Goal: Information Seeking & Learning: Compare options

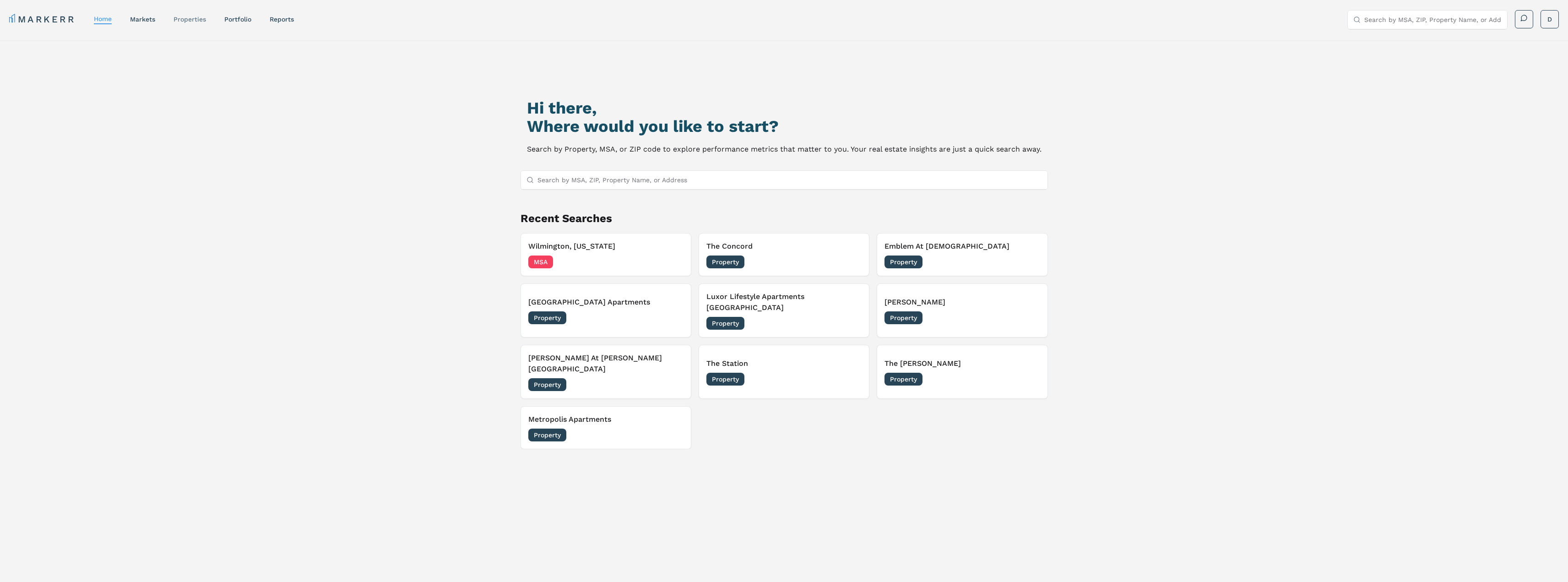
click at [189, 15] on link "properties" at bounding box center [190, 19] width 33 height 7
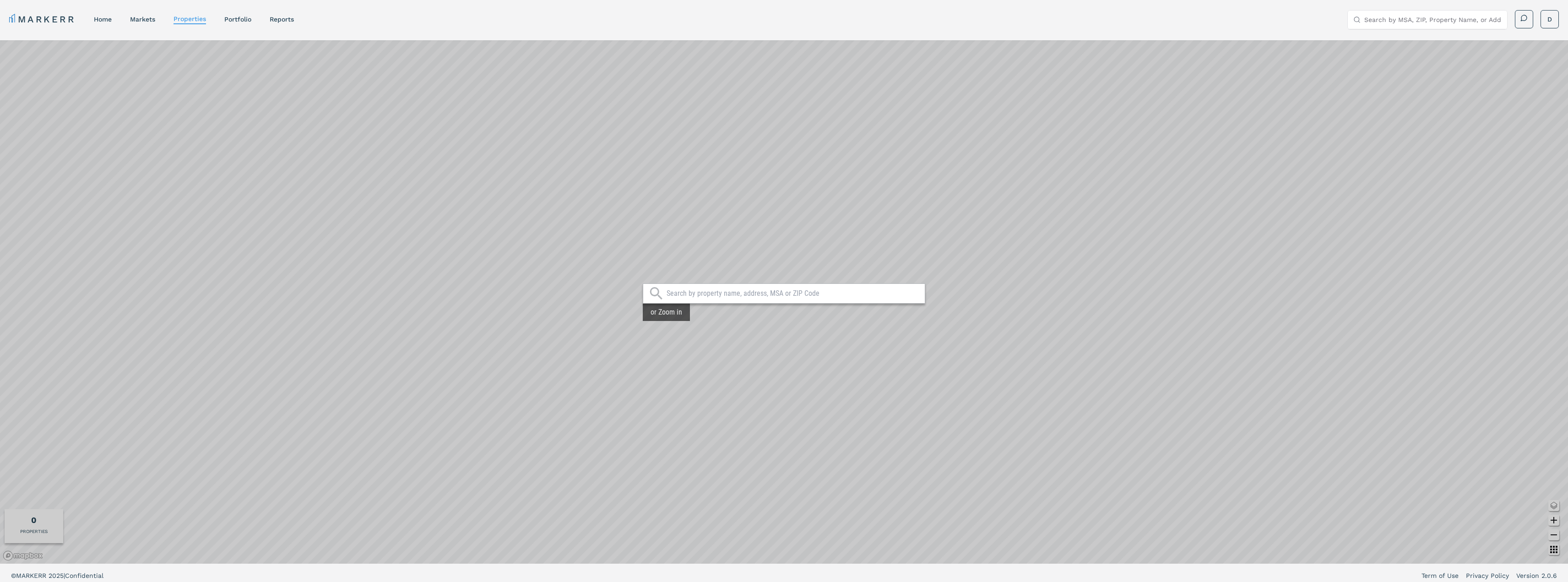
click at [698, 296] on input "text" at bounding box center [793, 294] width 253 height 9
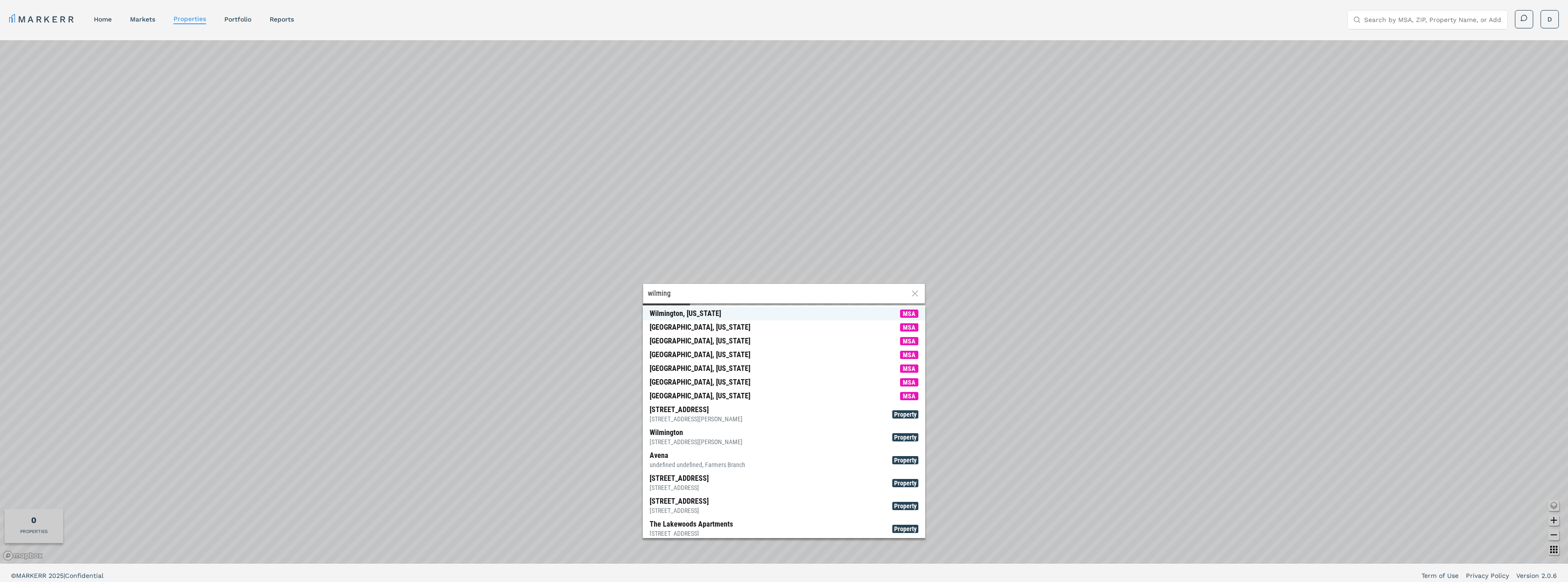
type input "wilming"
click at [678, 314] on div "Wilmington, [US_STATE]" at bounding box center [685, 314] width 72 height 9
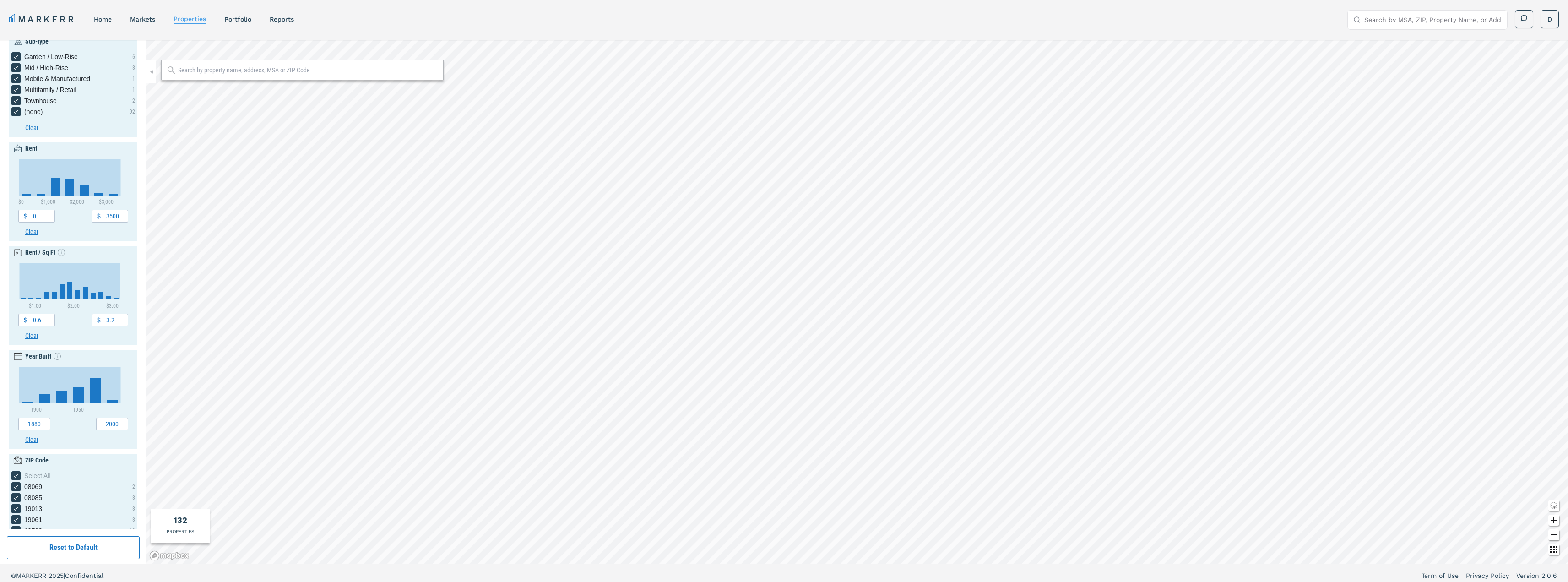
scroll to position [118, 0]
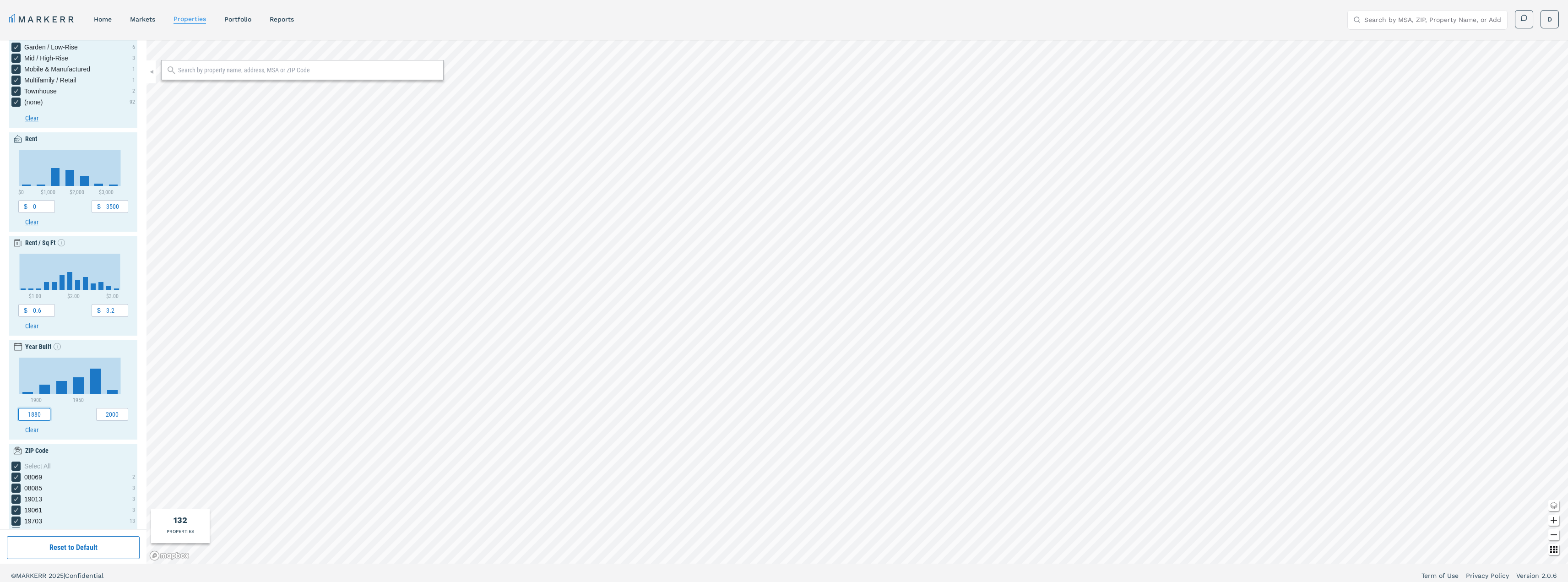
drag, startPoint x: 46, startPoint y: 416, endPoint x: 18, endPoint y: 417, distance: 28.0
click at [18, 417] on input "1880" at bounding box center [34, 414] width 32 height 13
type input "2020"
drag, startPoint x: 117, startPoint y: 414, endPoint x: 84, endPoint y: 414, distance: 33.0
click at [84, 414] on div "2020 2000" at bounding box center [73, 414] width 110 height 13
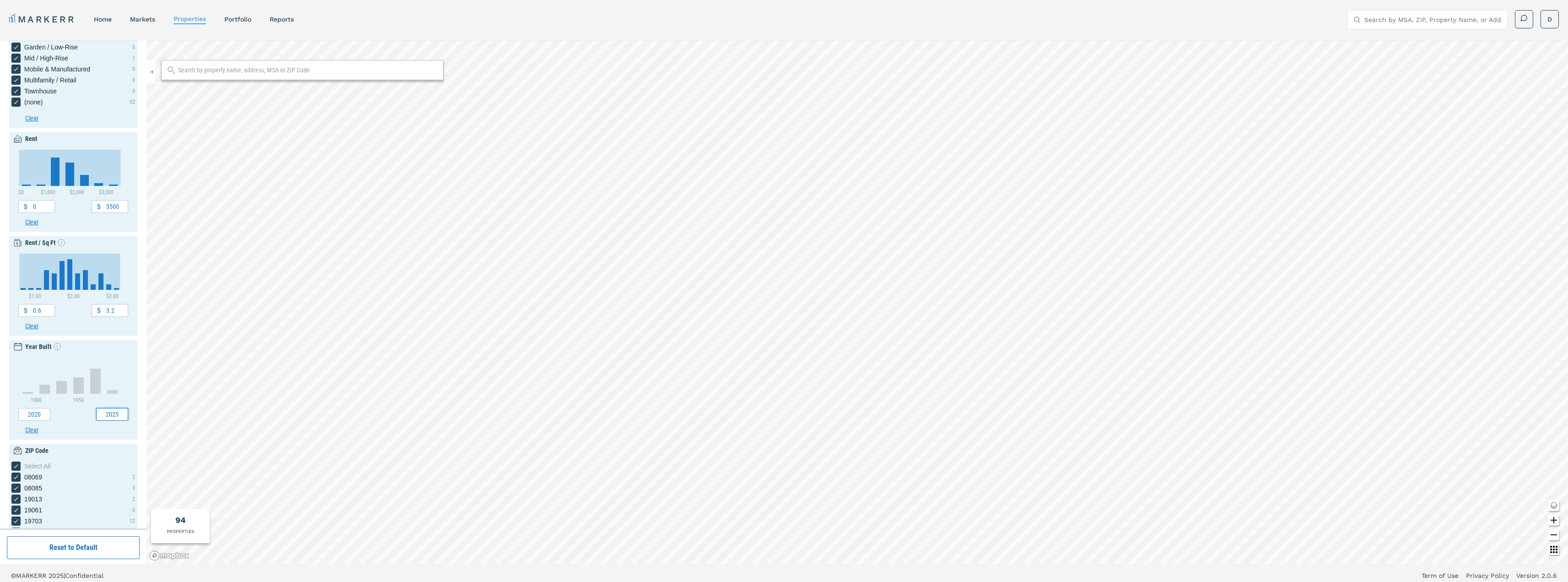
type input "2025"
click at [133, 387] on div "Class Select All Class A++ 10 Class A 56 Class B 28 Class C 0 Clear Sub-type Se…" at bounding box center [73, 284] width 147 height 489
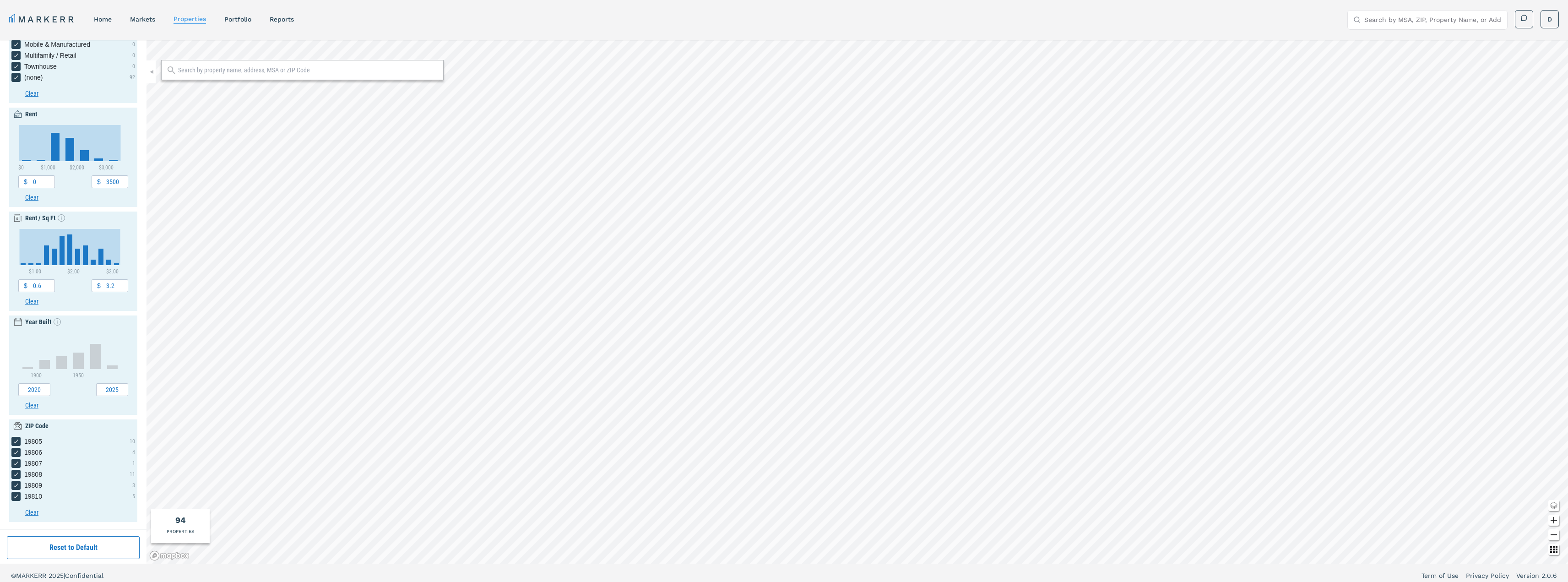
scroll to position [0, 0]
type input "0.5"
type input "3.5"
type input "0.6"
type input "3.2"
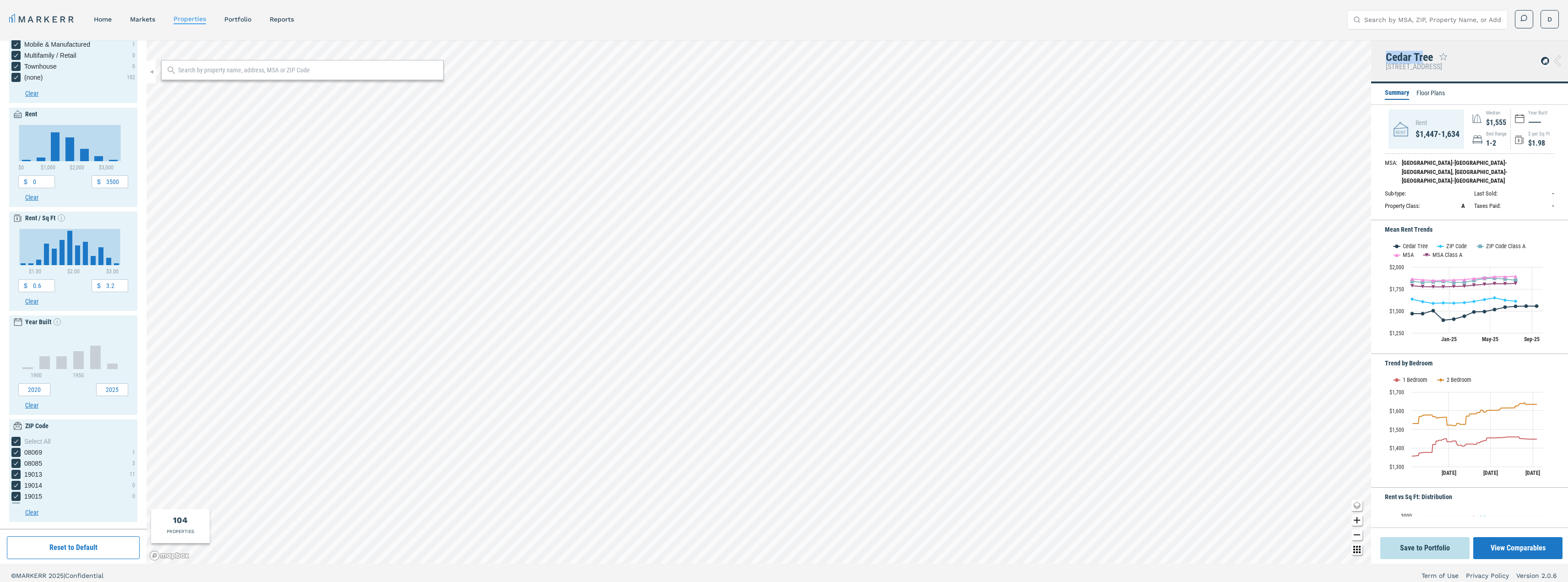
drag, startPoint x: 1386, startPoint y: 56, endPoint x: 1424, endPoint y: 56, distance: 38.0
click at [1424, 56] on div "Cedar Tree" at bounding box center [1409, 58] width 47 height 12
type input "1000"
type input "3200"
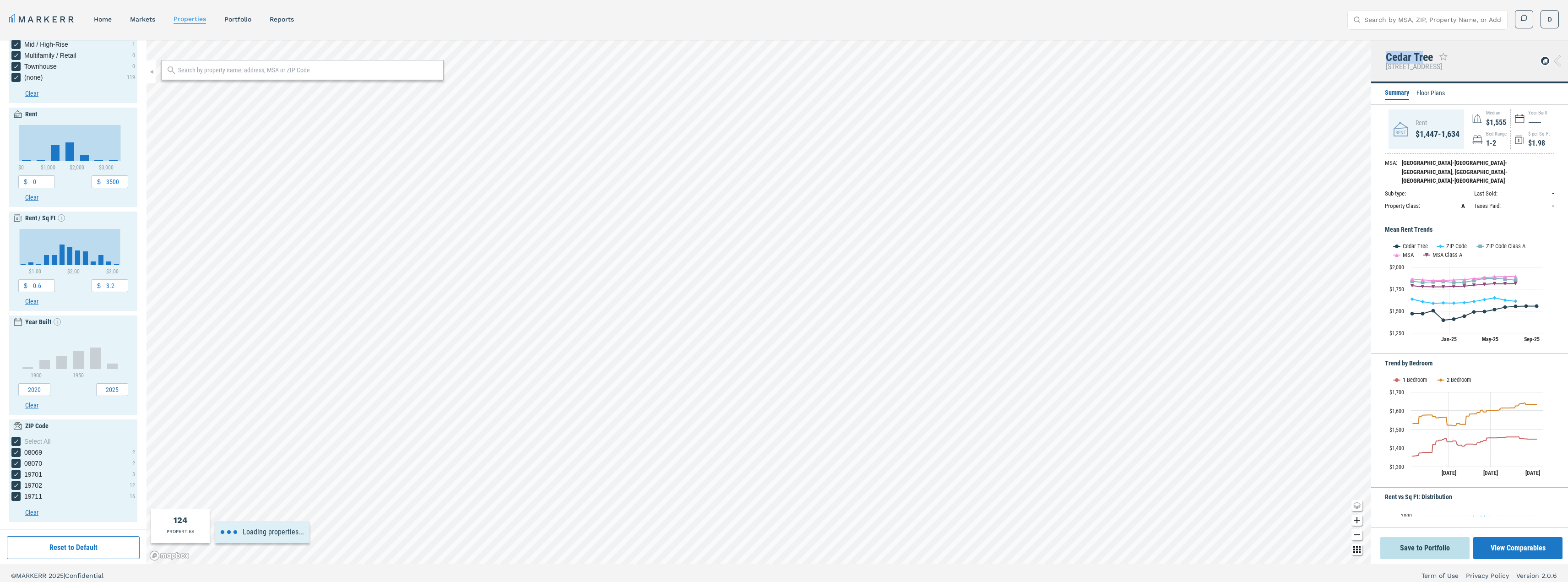
type input "1.2"
type input "3"
type input "1200"
type input "2400"
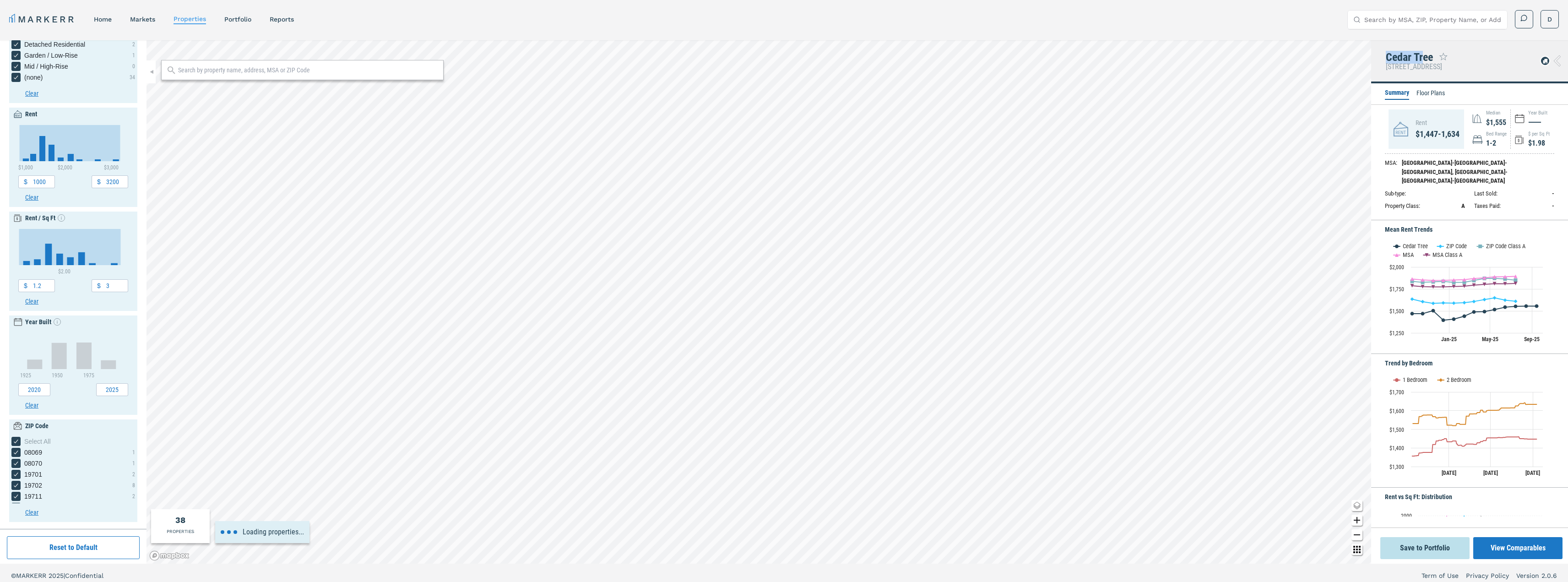
type input "1.4"
type input "2.4"
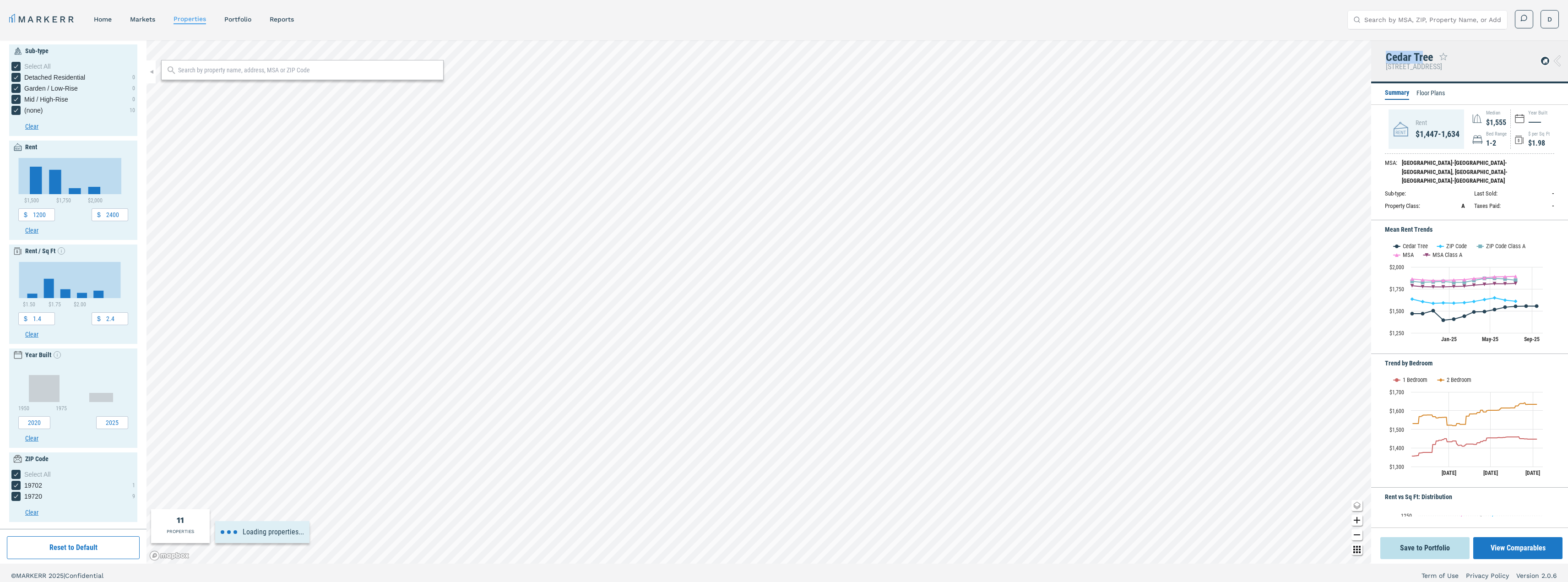
type input "1400"
type input "1.5"
type input "1.8"
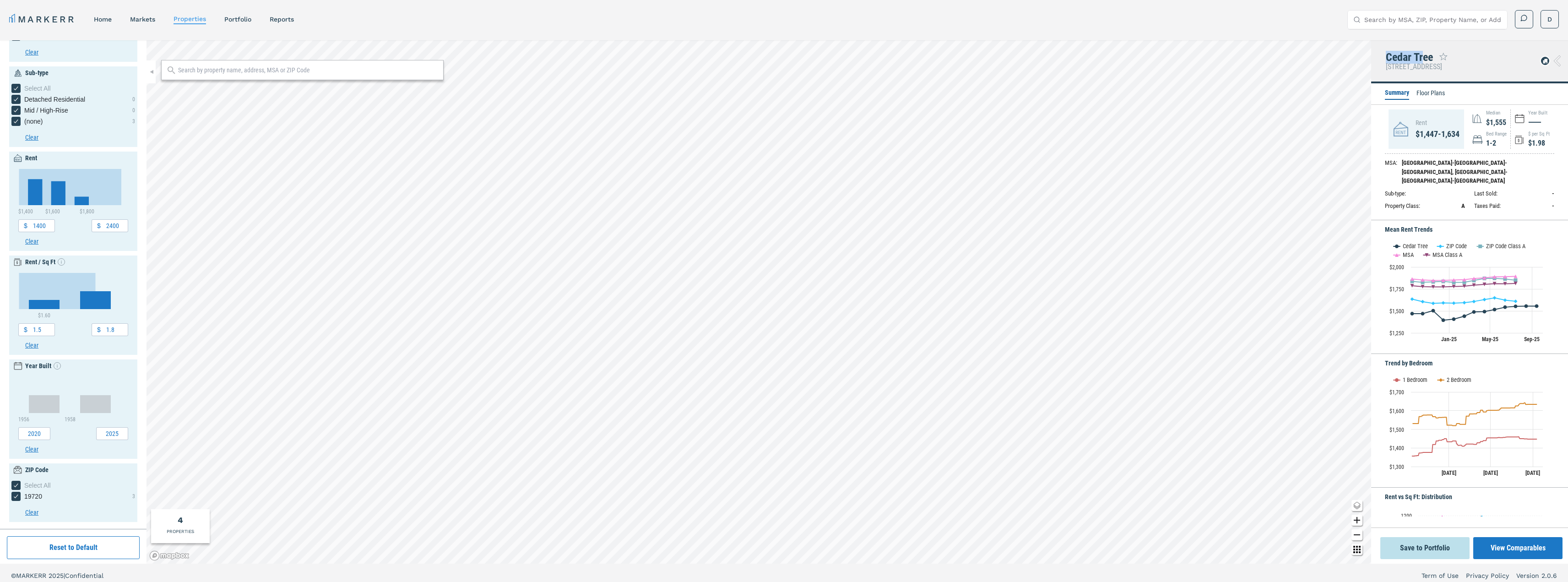
scroll to position [77, 0]
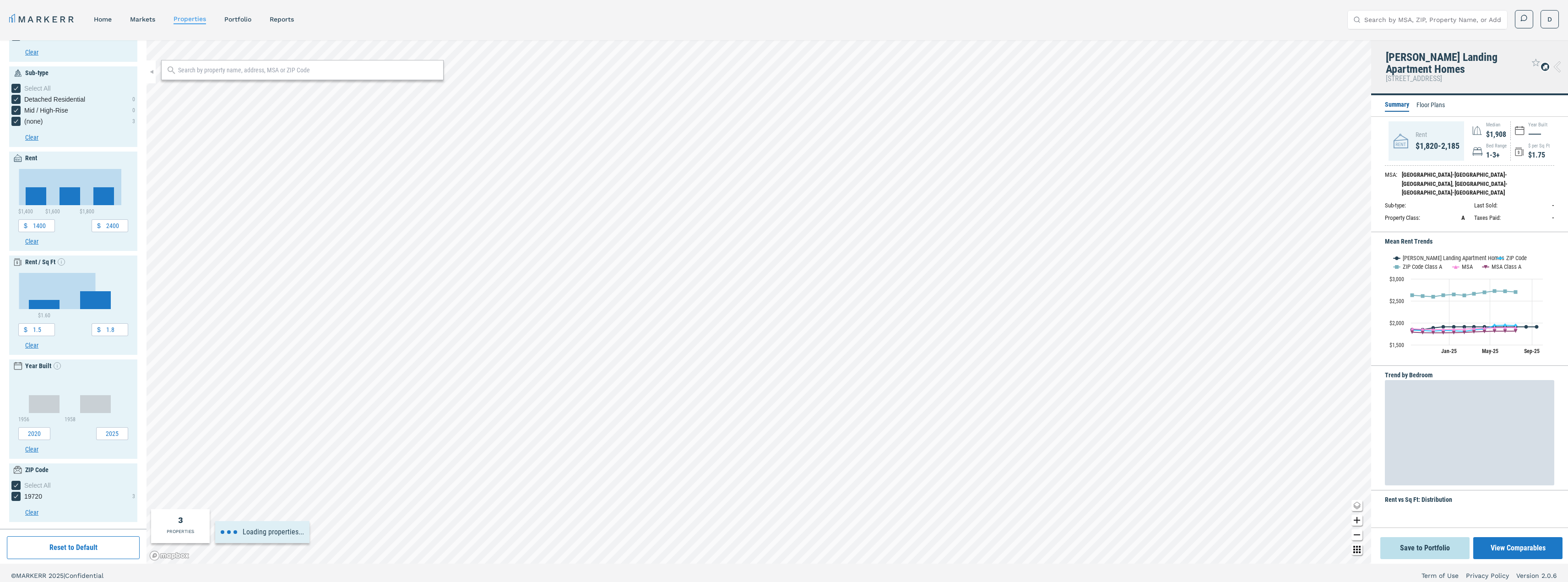
type input "1200"
type input "1.4"
type input "2.4"
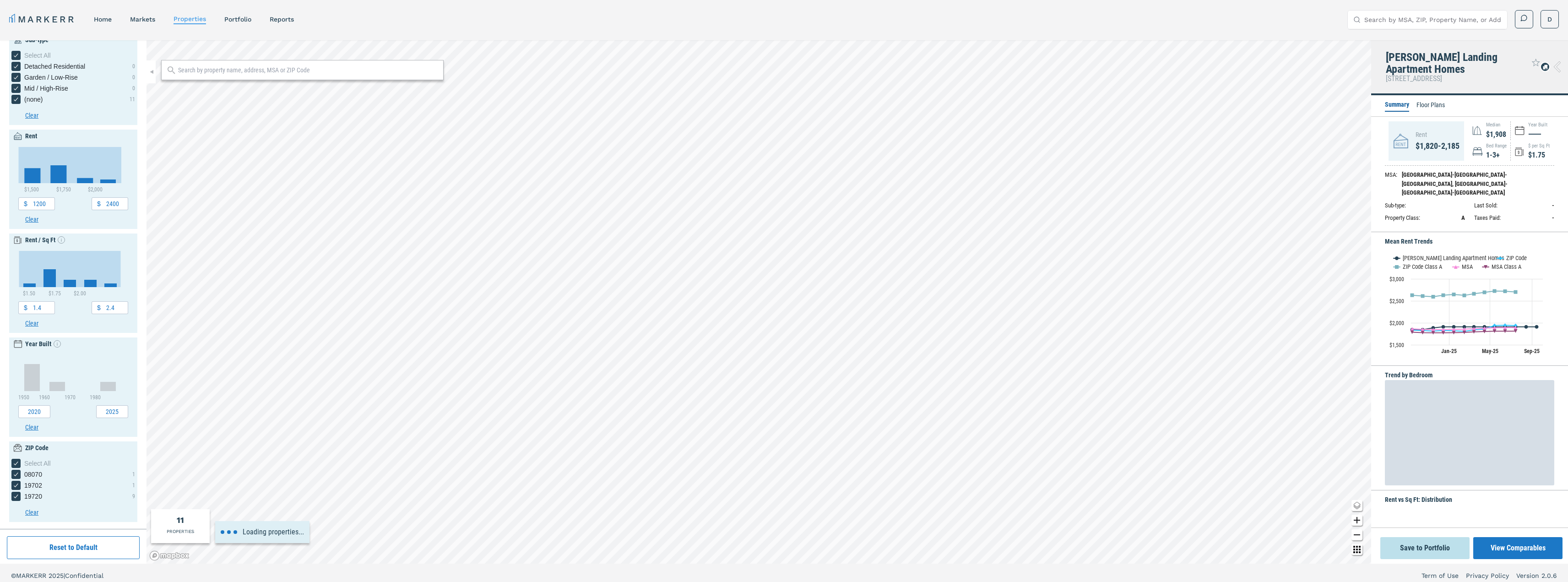
type input "500"
type input "3000"
type input "0.5"
type input "3"
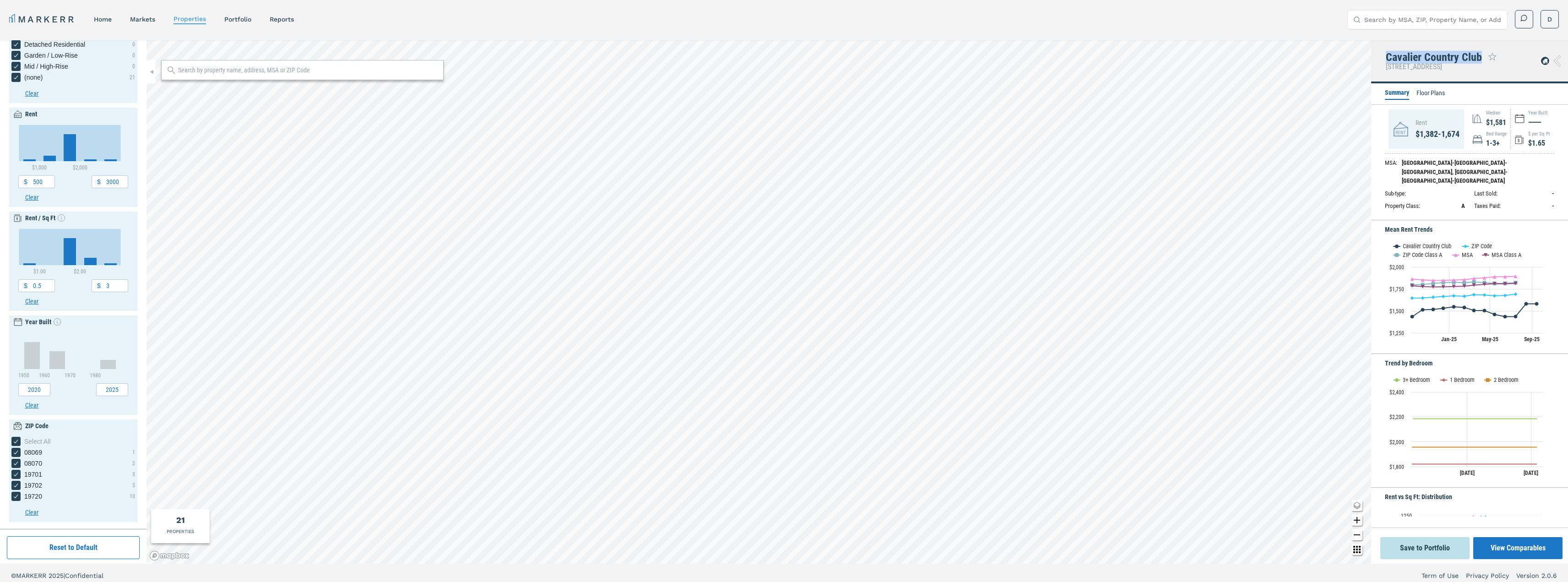
drag, startPoint x: 1386, startPoint y: 55, endPoint x: 1480, endPoint y: 58, distance: 94.0
click at [1480, 58] on div "Cavalier Country Club" at bounding box center [1433, 58] width 96 height 12
click at [54, 324] on icon "Show empty values info icon" at bounding box center [57, 322] width 7 height 7
click at [53, 335] on icon "Include empty values checkbox input" at bounding box center [56, 334] width 7 height 7
click at [53, 335] on input "Include empty values" at bounding box center [55, 333] width 6 height 6
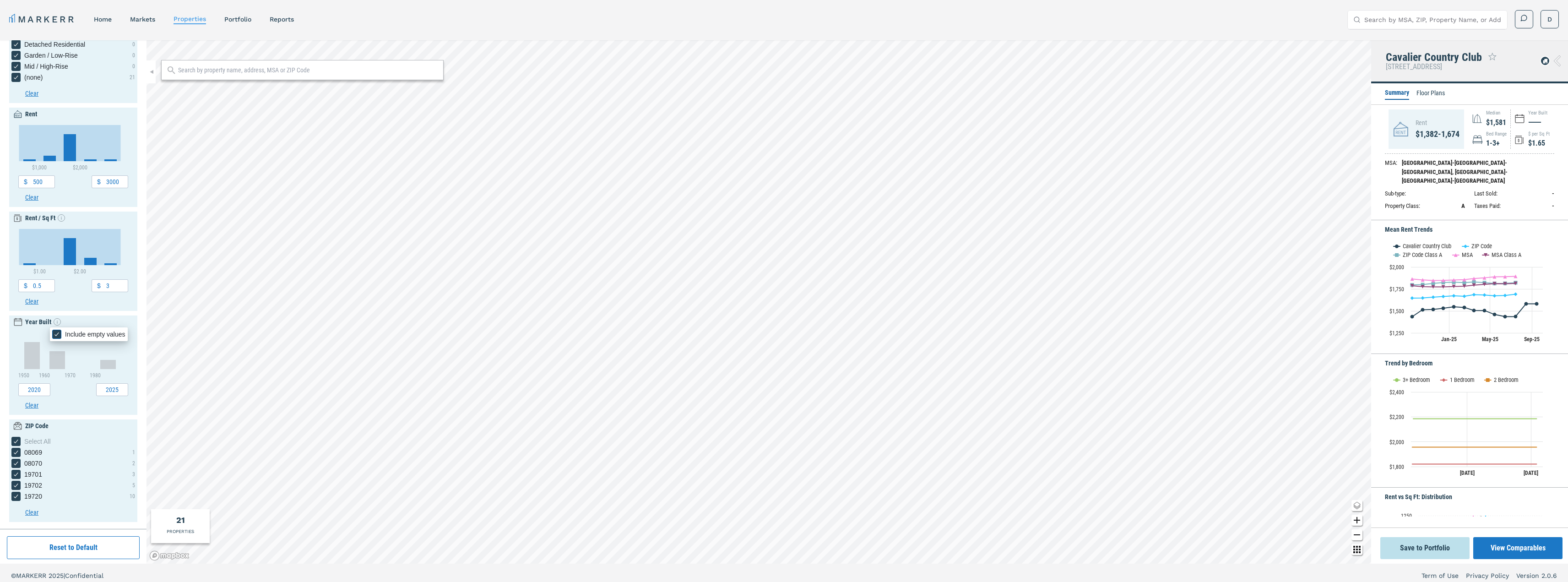
checkbox input "false"
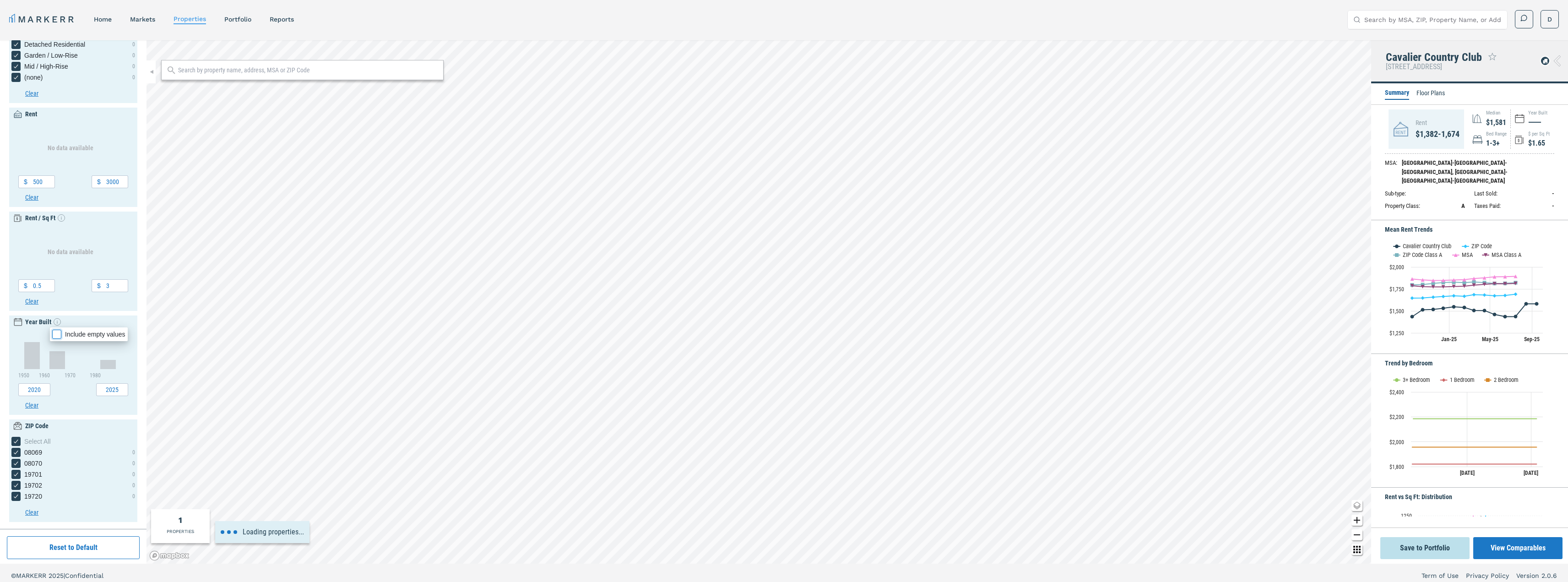
type input "0"
type input "3500"
type input "0.6"
type input "3.2"
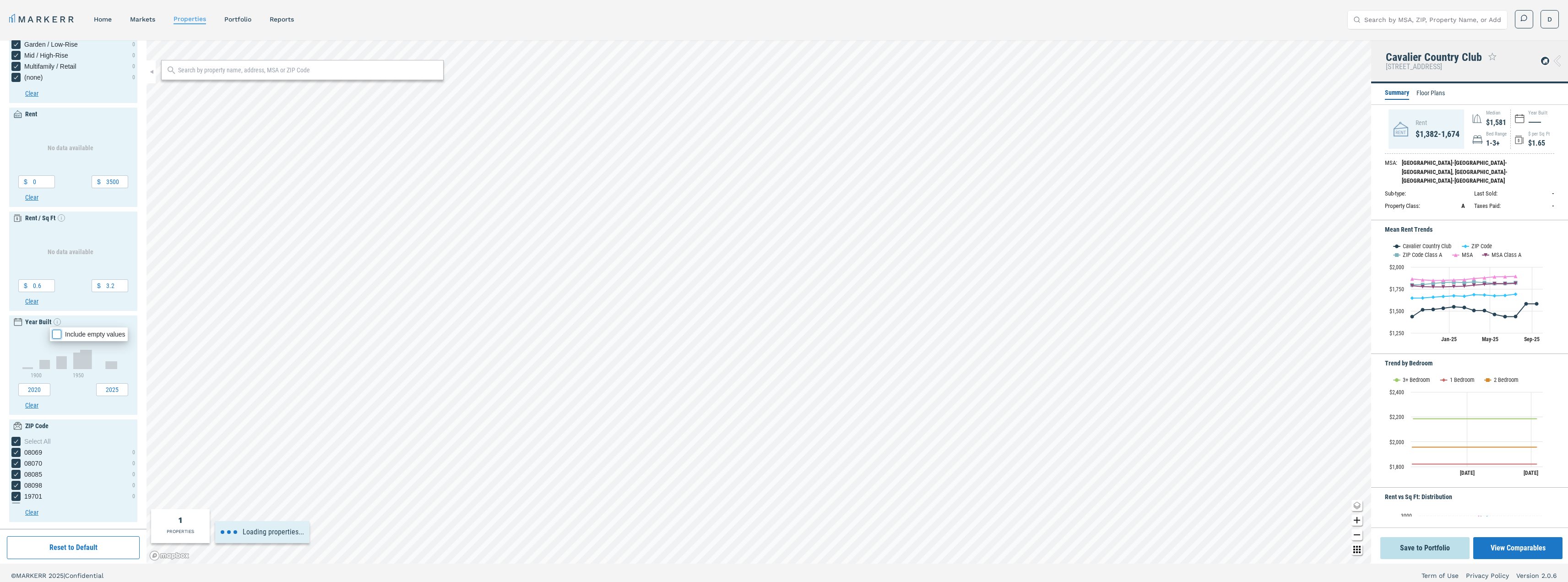
type input "0.4"
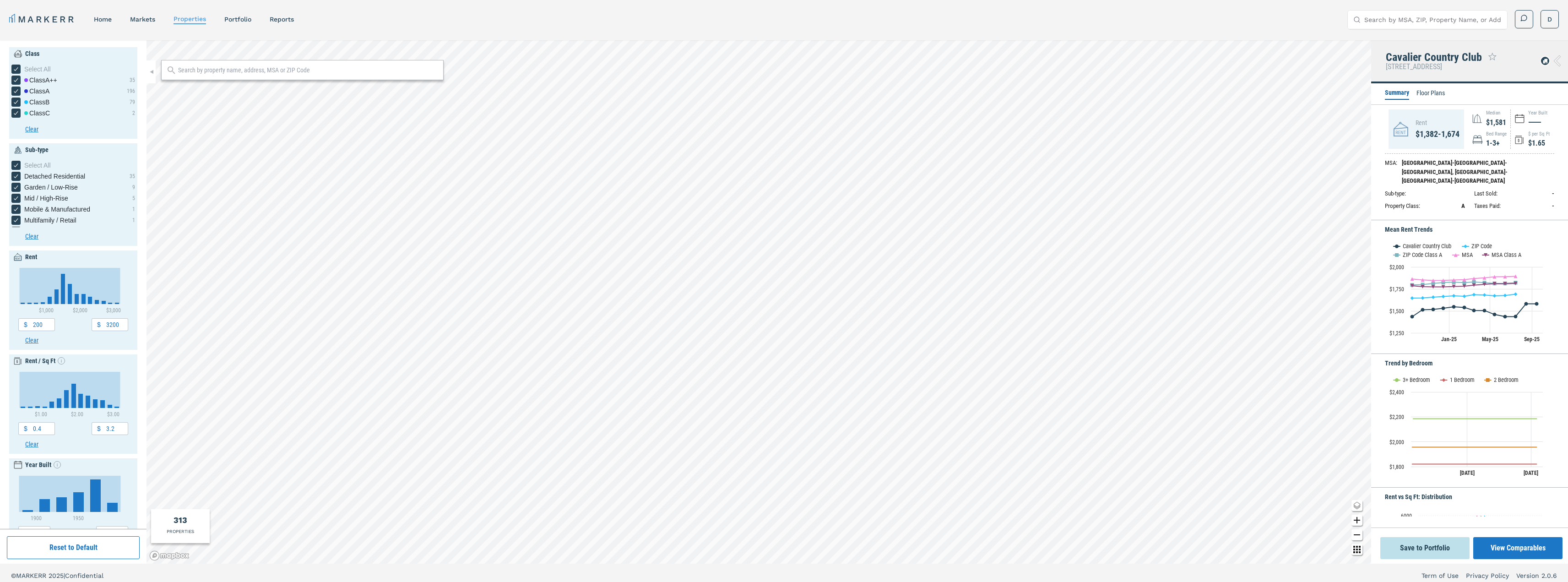
drag, startPoint x: 252, startPoint y: 70, endPoint x: 257, endPoint y: 73, distance: 5.8
click at [252, 70] on input "text" at bounding box center [308, 70] width 261 height 9
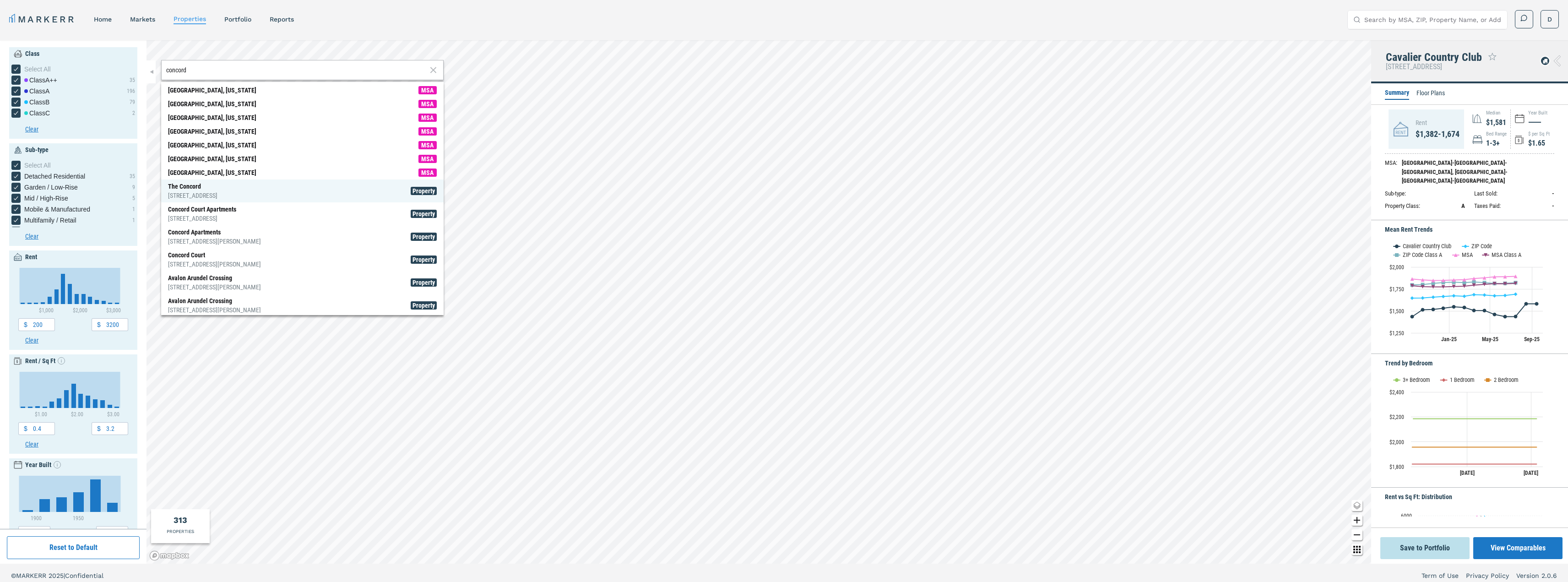
type input "concord"
click at [217, 190] on div "The Concord [STREET_ADDRESS]" at bounding box center [193, 190] width 50 height 18
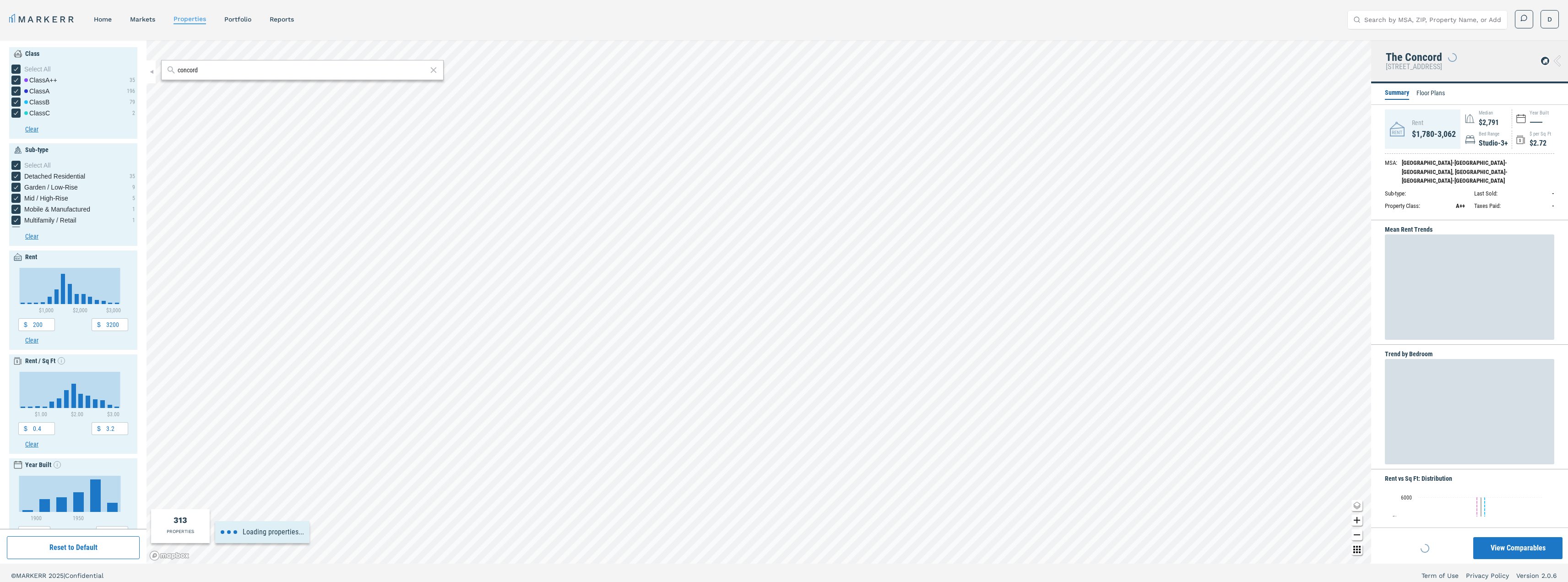
type input "2600"
type input "2800"
type input "1"
type input "3"
type input "1930"
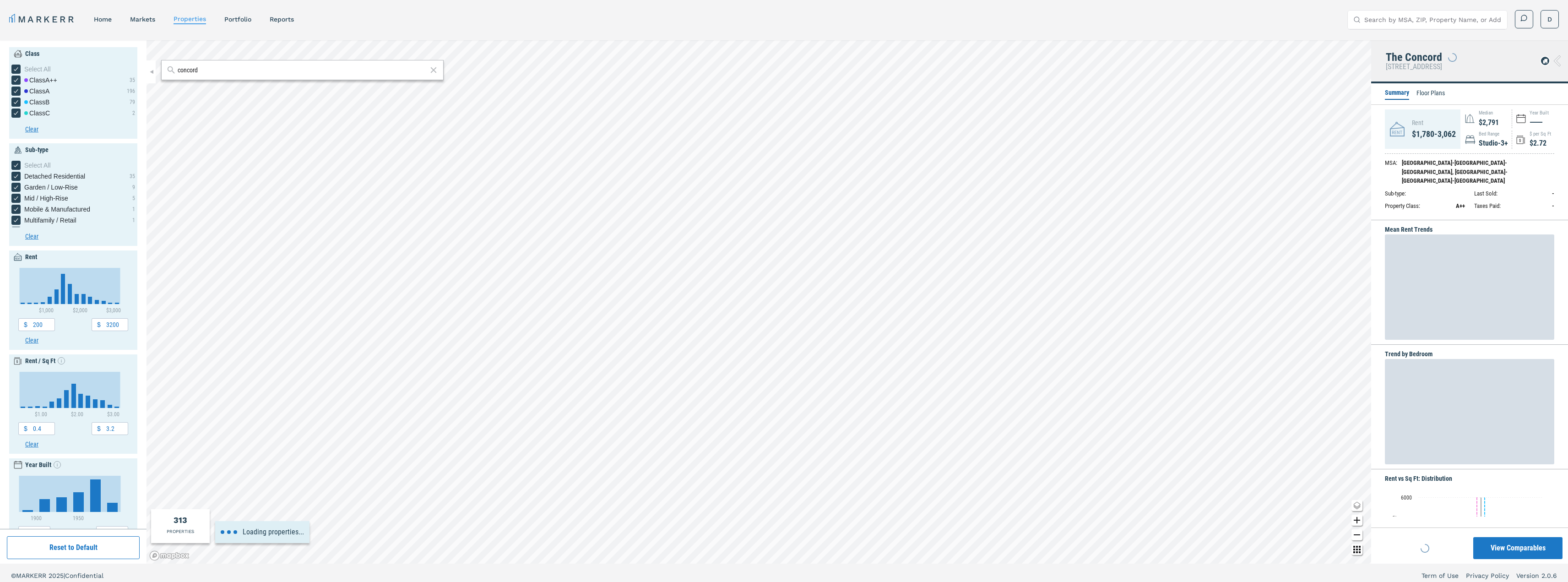
type input "1930"
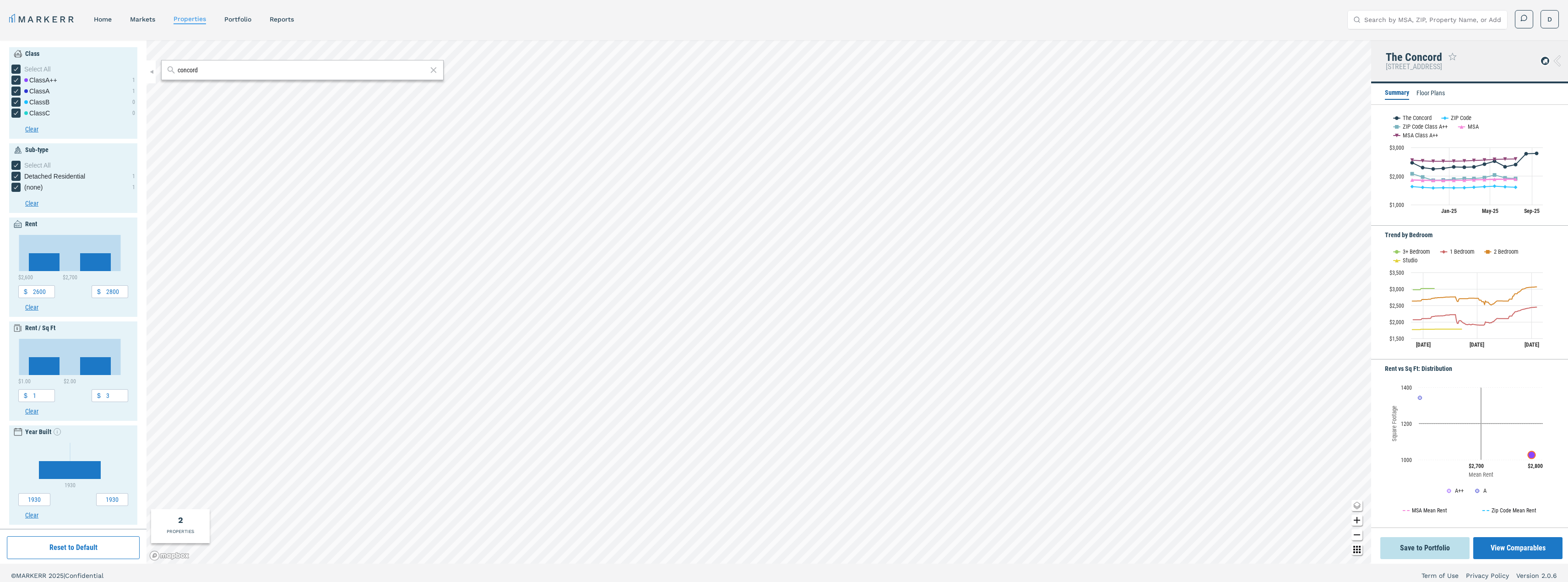
scroll to position [0, 0]
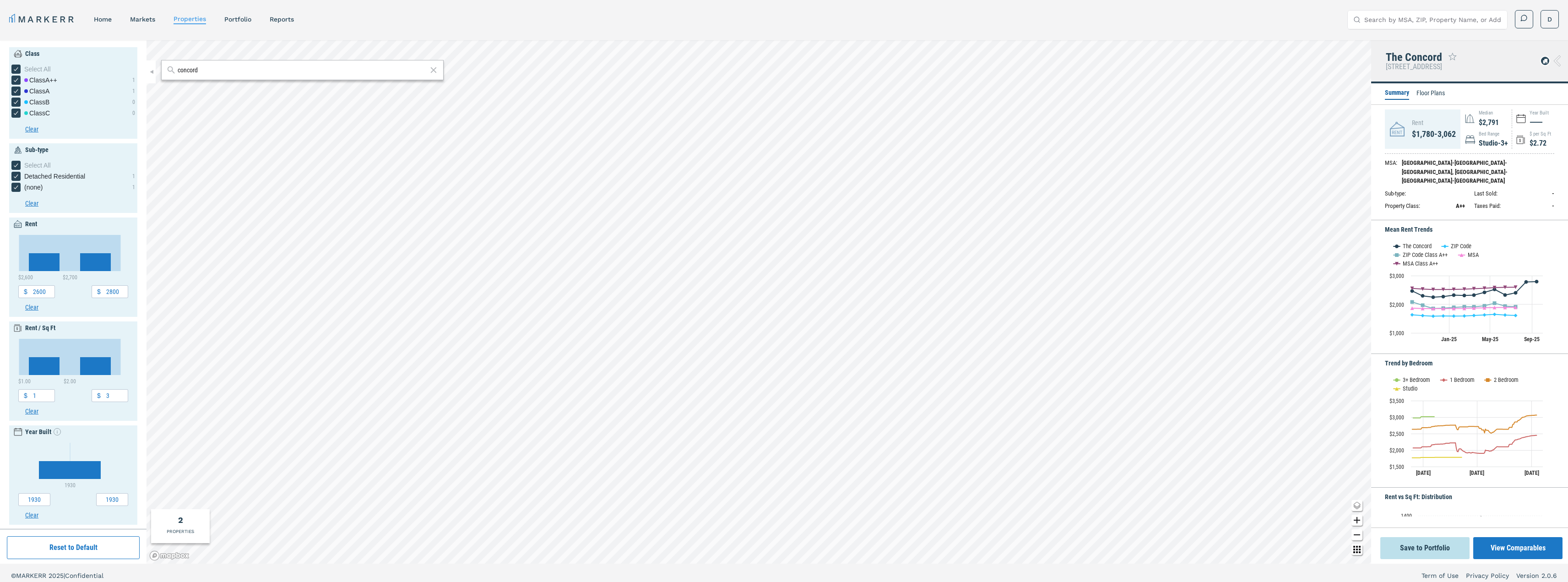
click at [1421, 93] on li "Floor Plans" at bounding box center [1431, 94] width 28 height 11
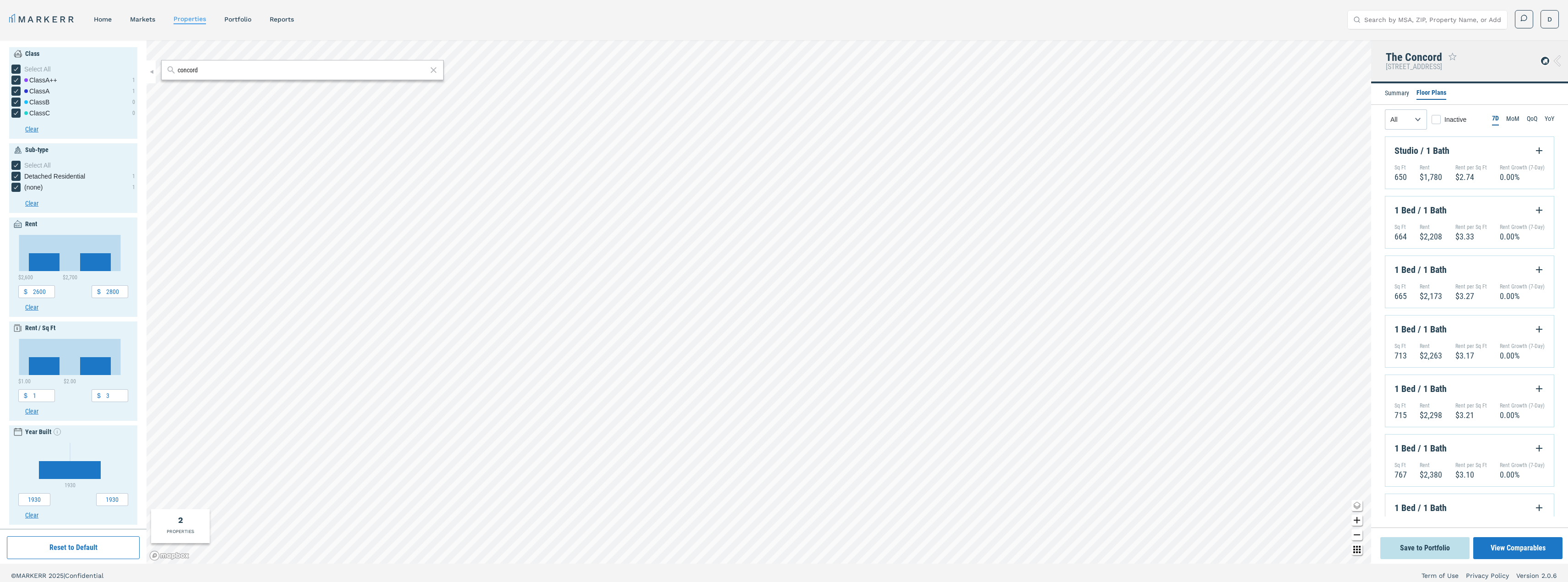
drag, startPoint x: 1386, startPoint y: 64, endPoint x: 1508, endPoint y: 67, distance: 122.0
click at [1508, 67] on div "The Concord [STREET_ADDRESS]" at bounding box center [1469, 62] width 197 height 43
copy h5 "[STREET_ADDRESS]"
click at [1394, 96] on li "Summary" at bounding box center [1396, 94] width 24 height 11
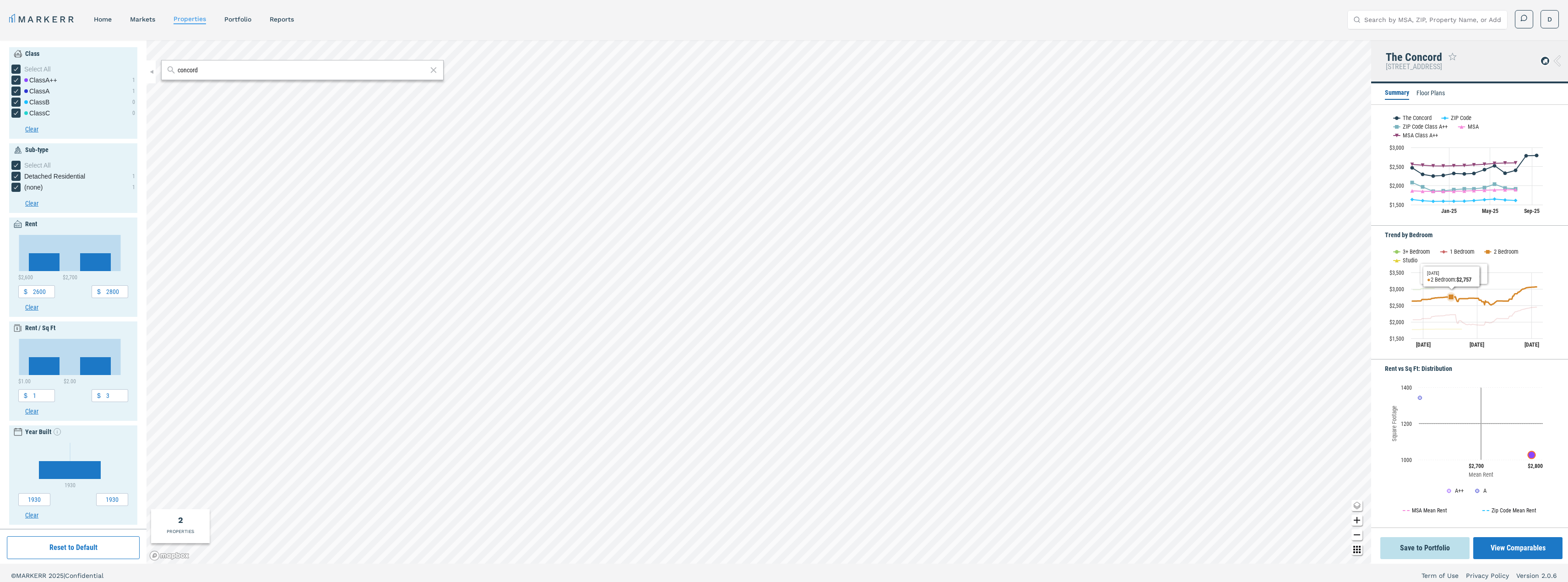
scroll to position [5, 0]
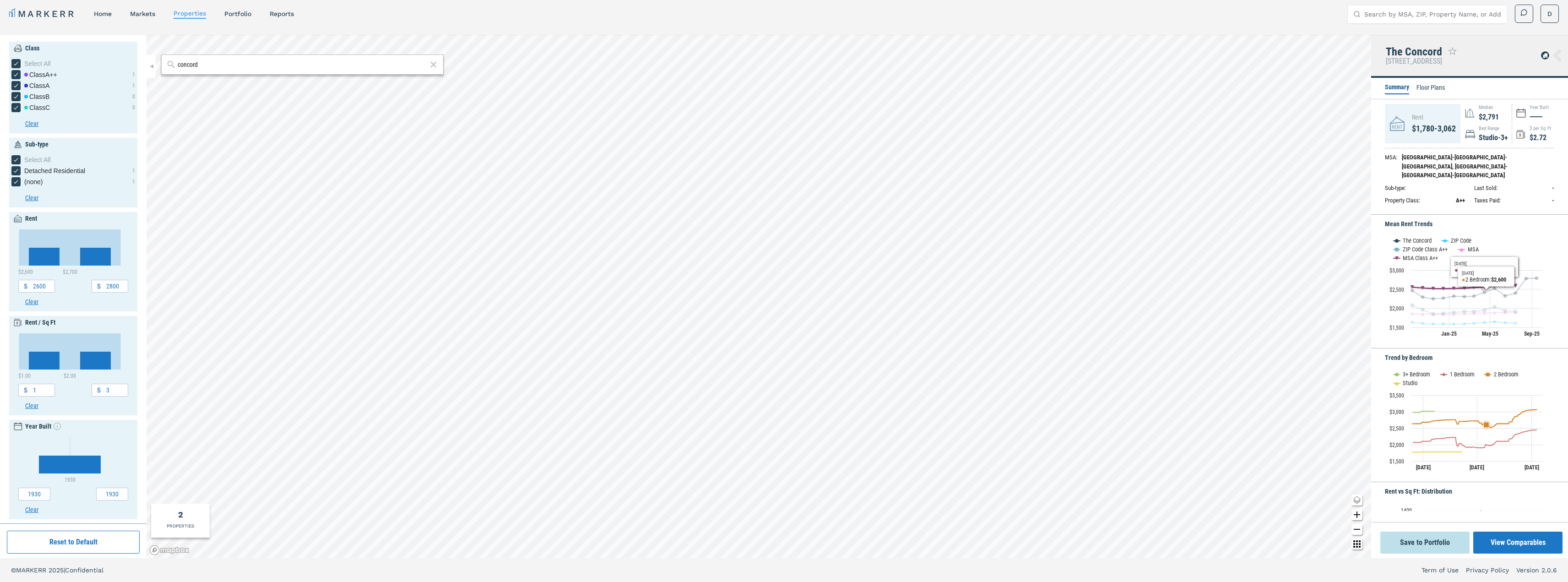
scroll to position [128, 0]
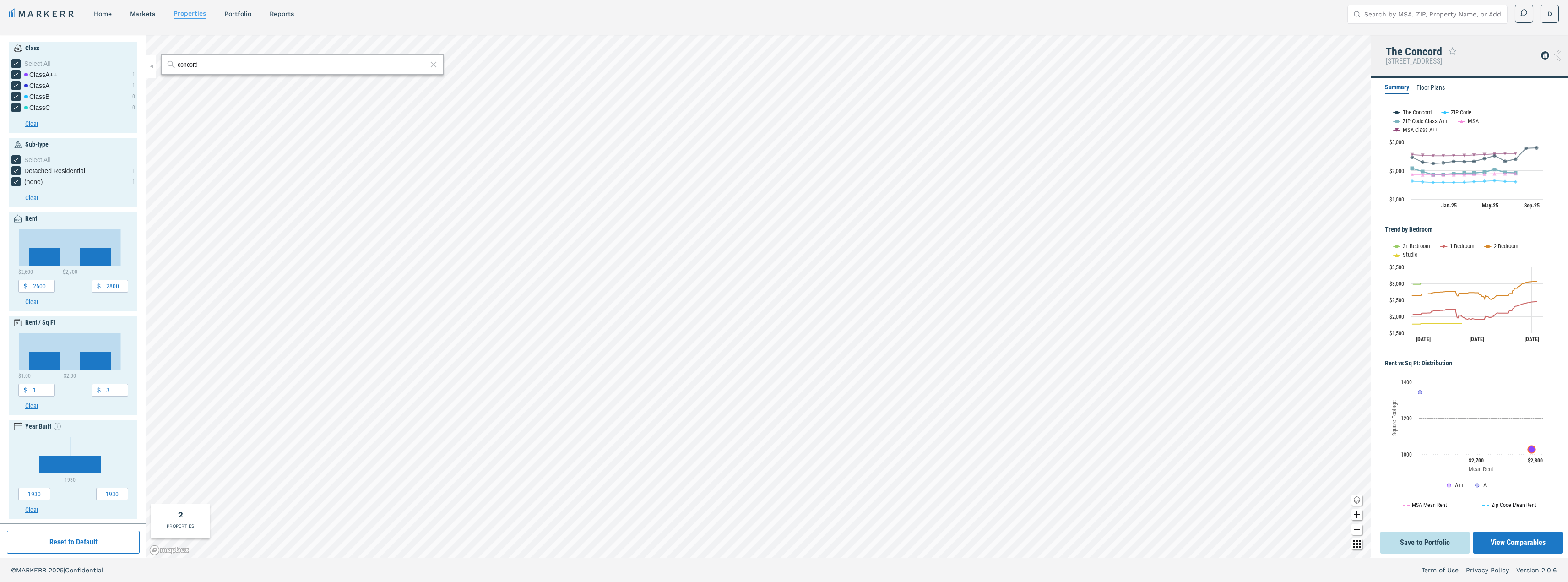
click at [1437, 86] on li "Floor Plans" at bounding box center [1431, 89] width 28 height 11
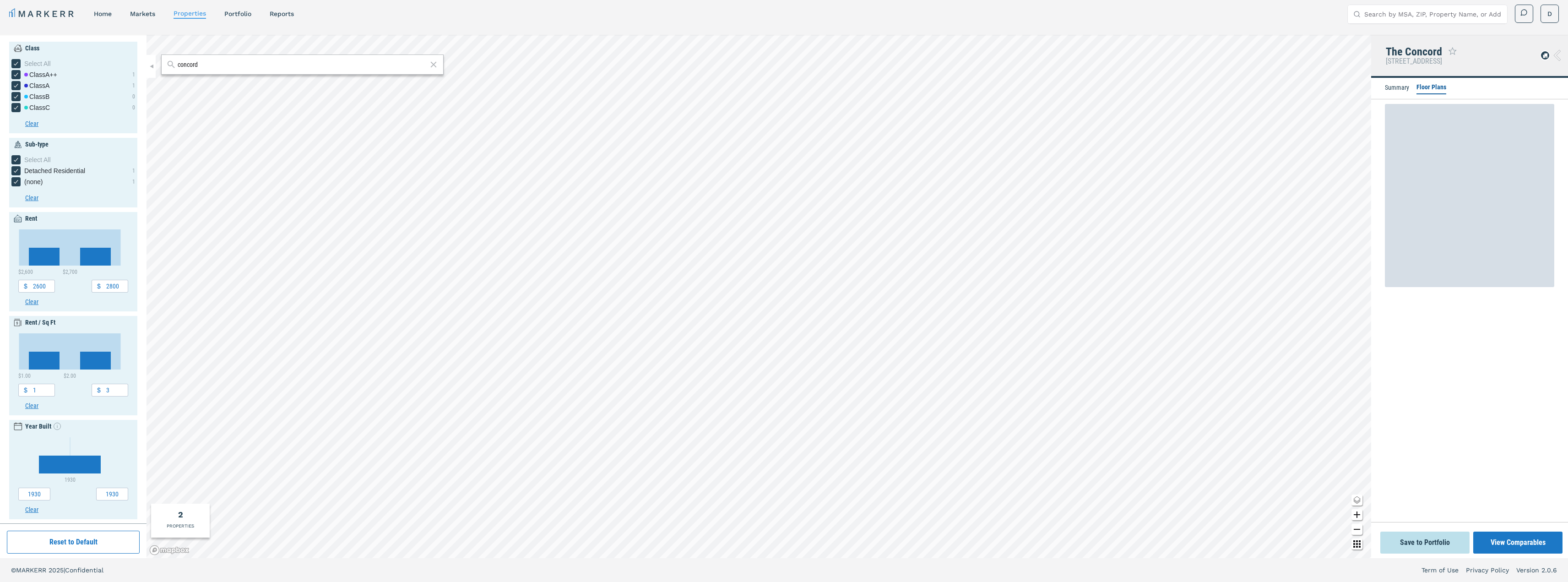
scroll to position [0, 0]
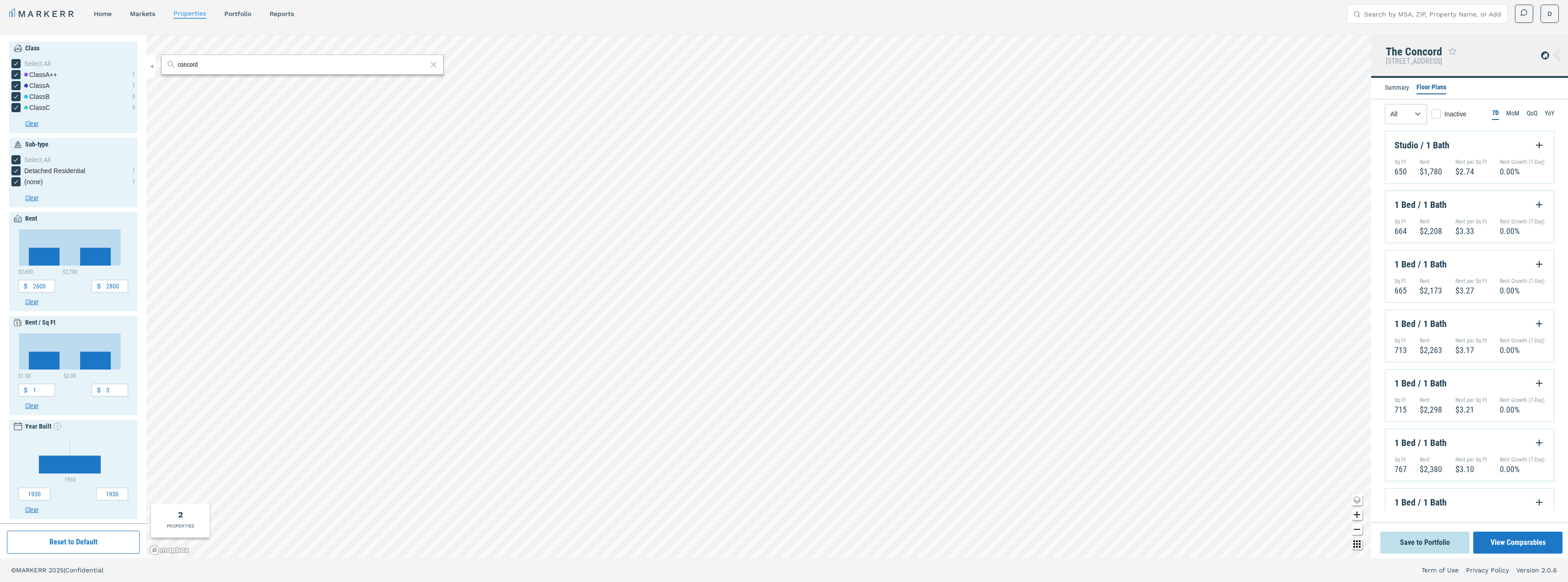
click at [1386, 87] on li "Summary" at bounding box center [1396, 89] width 24 height 11
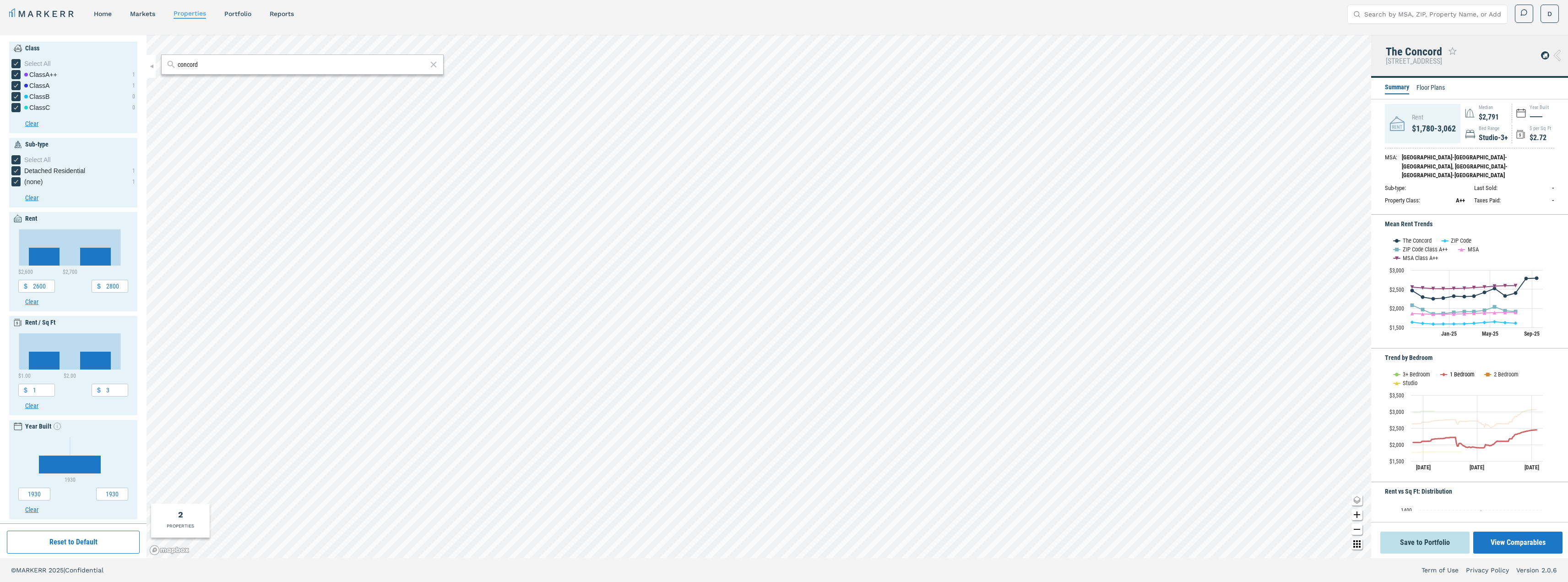
click at [1462, 372] on text "1 Bedroom" at bounding box center [1461, 374] width 25 height 7
click at [1451, 371] on text "1 Bedroom" at bounding box center [1461, 374] width 25 height 7
click at [1522, 538] on button "View Comparables" at bounding box center [1517, 542] width 89 height 22
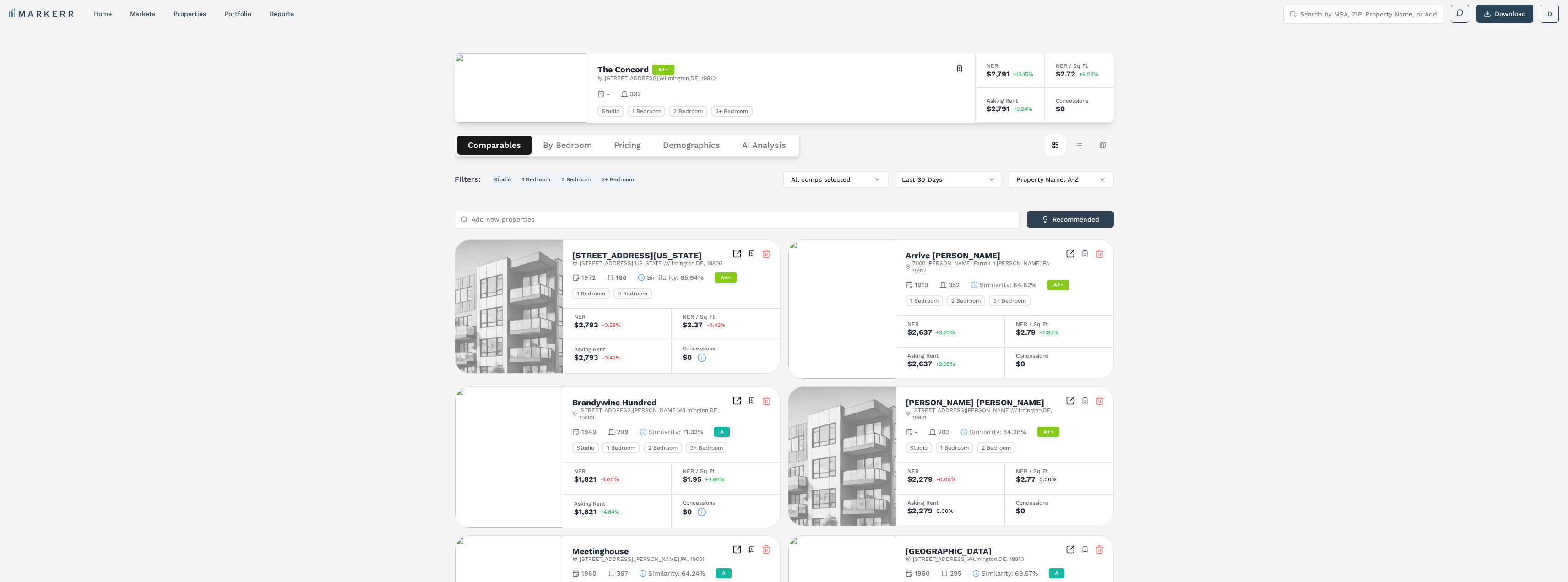
click at [1303, 15] on input "Search by MSA, ZIP, Property Name, or Address" at bounding box center [1368, 14] width 137 height 18
type input "compass at the grove"
click at [1317, 52] on div "undefined undefined, [GEOGRAPHIC_DATA]" at bounding box center [1346, 60] width 111 height 18
